Goal: Find specific page/section: Find specific page/section

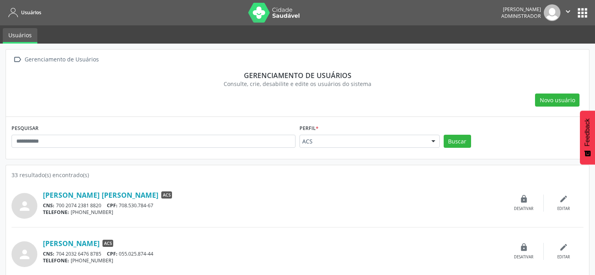
scroll to position [617, 0]
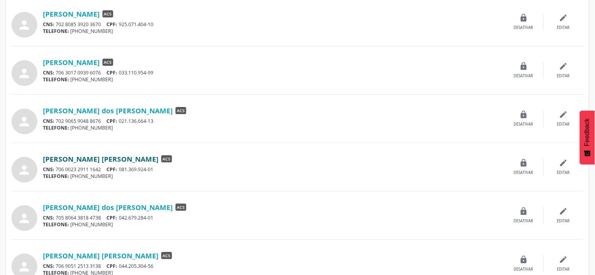
click at [118, 158] on link "[PERSON_NAME] [PERSON_NAME]" at bounding box center [100, 159] width 115 height 9
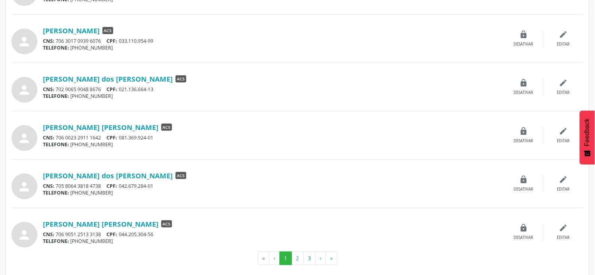
scroll to position [656, 0]
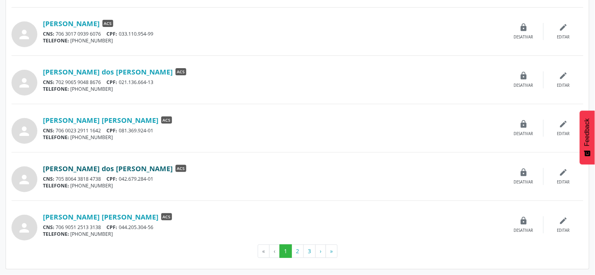
click at [126, 171] on link "[PERSON_NAME] dos [PERSON_NAME]" at bounding box center [108, 168] width 130 height 9
click at [121, 218] on link "[PERSON_NAME] [PERSON_NAME]" at bounding box center [100, 217] width 115 height 9
click at [298, 249] on button "2" at bounding box center [297, 251] width 12 height 13
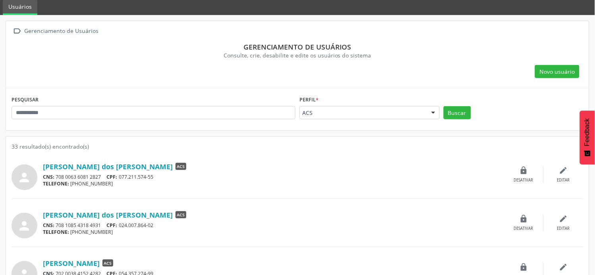
scroll to position [44, 0]
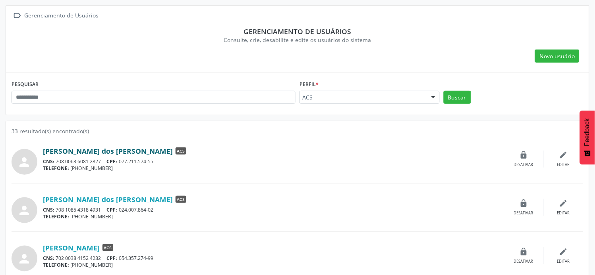
click at [79, 152] on link "[PERSON_NAME] dos [PERSON_NAME]" at bounding box center [108, 151] width 130 height 9
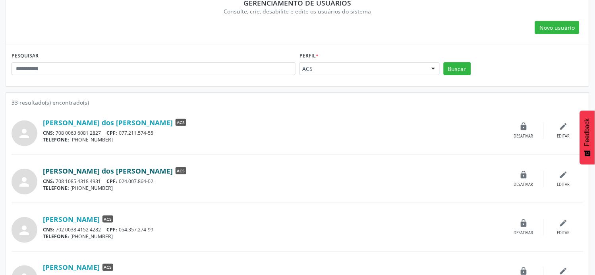
scroll to position [88, 0]
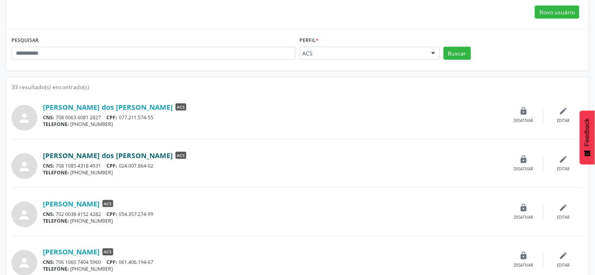
click at [103, 156] on link "[PERSON_NAME] dos [PERSON_NAME]" at bounding box center [108, 155] width 130 height 9
click at [83, 203] on link "[PERSON_NAME]" at bounding box center [71, 204] width 57 height 9
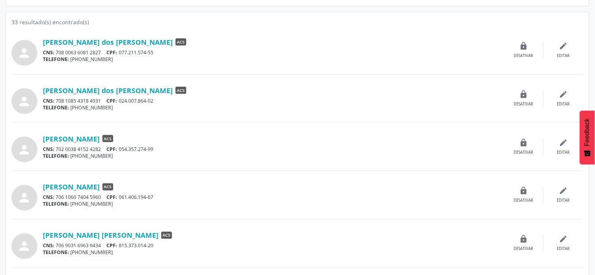
scroll to position [220, 0]
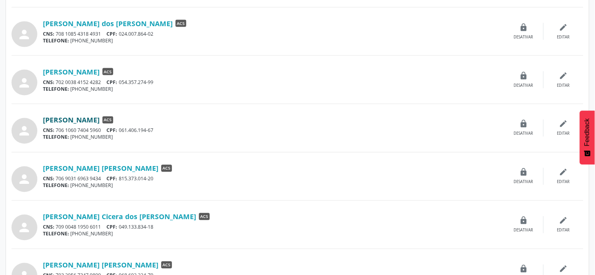
click at [94, 121] on link "[PERSON_NAME]" at bounding box center [71, 120] width 57 height 9
click at [67, 166] on link "[PERSON_NAME] [PERSON_NAME]" at bounding box center [100, 168] width 115 height 9
click at [100, 217] on link "[PERSON_NAME] Cicera dos [PERSON_NAME]" at bounding box center [119, 217] width 153 height 9
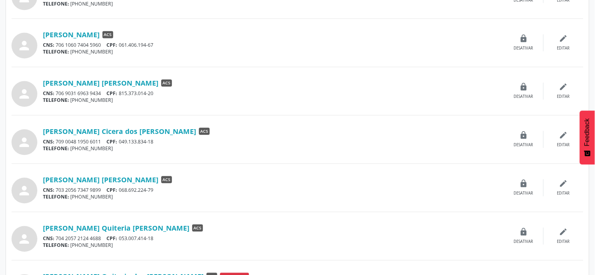
scroll to position [308, 0]
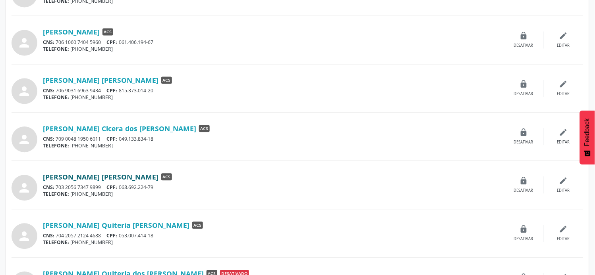
click at [90, 179] on link "[PERSON_NAME] [PERSON_NAME]" at bounding box center [100, 177] width 115 height 9
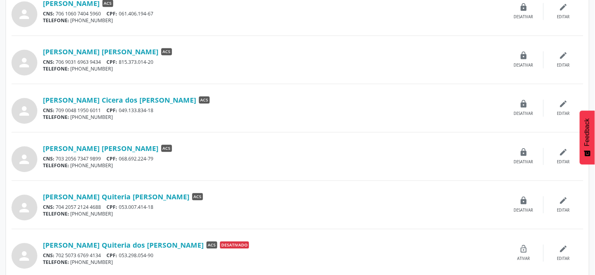
scroll to position [352, 0]
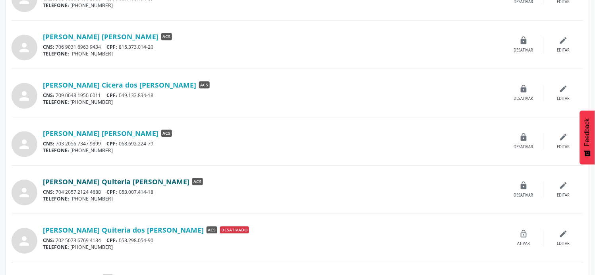
click at [123, 183] on link "[PERSON_NAME] Quiteria [PERSON_NAME]" at bounding box center [116, 181] width 146 height 9
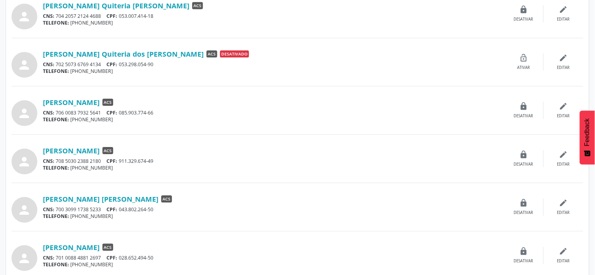
scroll to position [529, 0]
click at [100, 104] on link "[PERSON_NAME]" at bounding box center [71, 102] width 57 height 9
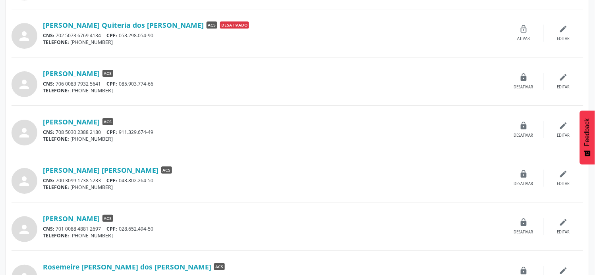
scroll to position [573, 0]
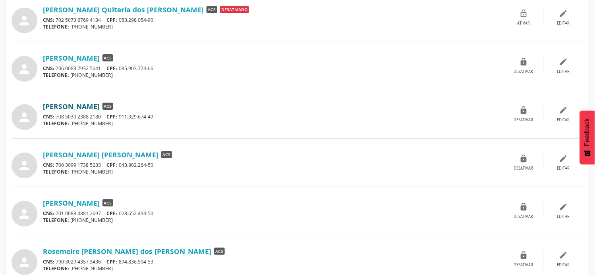
click at [100, 106] on link "[PERSON_NAME]" at bounding box center [71, 106] width 57 height 9
click at [96, 153] on link "[PERSON_NAME] [PERSON_NAME]" at bounding box center [100, 154] width 115 height 9
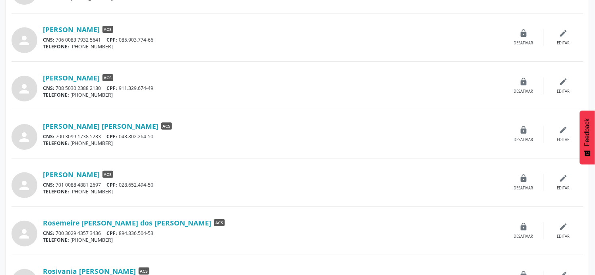
scroll to position [617, 0]
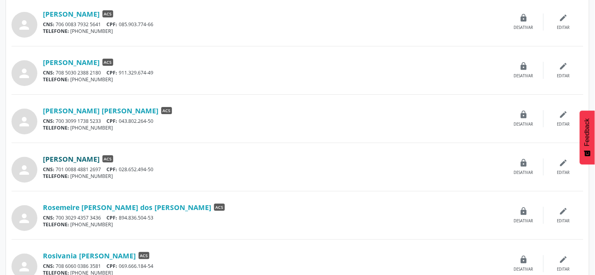
click at [100, 157] on link "[PERSON_NAME]" at bounding box center [71, 159] width 57 height 9
click at [106, 207] on link "Rosemeire [PERSON_NAME] dos [PERSON_NAME]" at bounding box center [127, 207] width 168 height 9
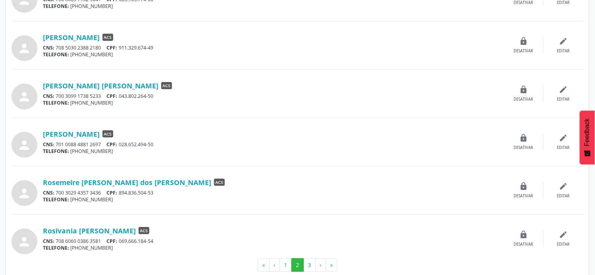
scroll to position [656, 0]
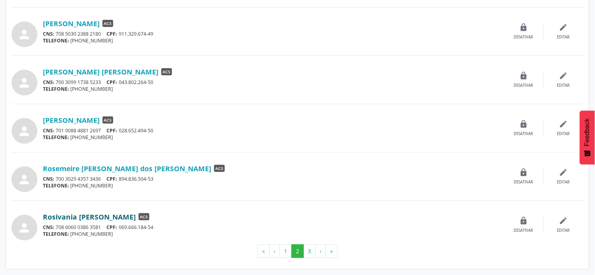
click at [115, 217] on link "Rosivania [PERSON_NAME]" at bounding box center [89, 217] width 93 height 9
click at [310, 250] on button "3" at bounding box center [309, 251] width 12 height 13
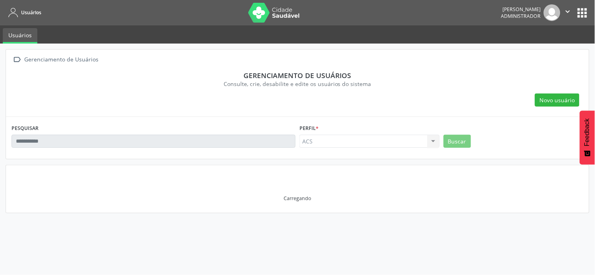
scroll to position [0, 0]
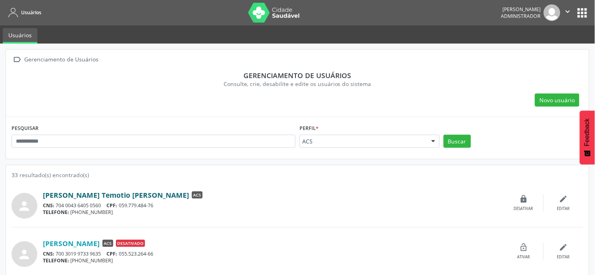
click at [58, 193] on link "[PERSON_NAME] Temotio [PERSON_NAME]" at bounding box center [116, 195] width 146 height 9
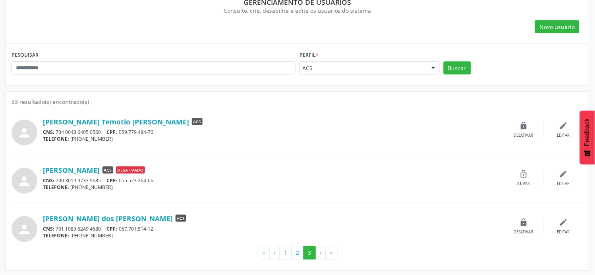
scroll to position [75, 0]
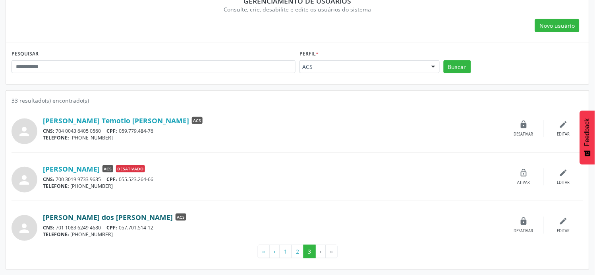
click at [122, 217] on link "[PERSON_NAME] dos [PERSON_NAME]" at bounding box center [108, 217] width 130 height 9
click at [286, 253] on button "1" at bounding box center [285, 251] width 12 height 13
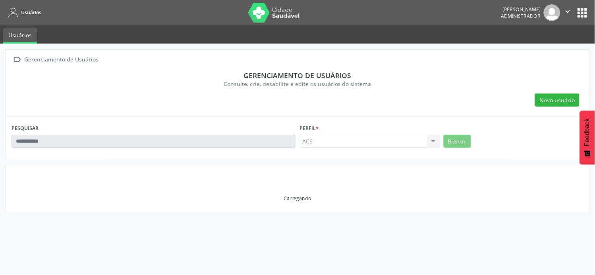
scroll to position [0, 0]
